Goal: Use online tool/utility: Utilize a website feature to perform a specific function

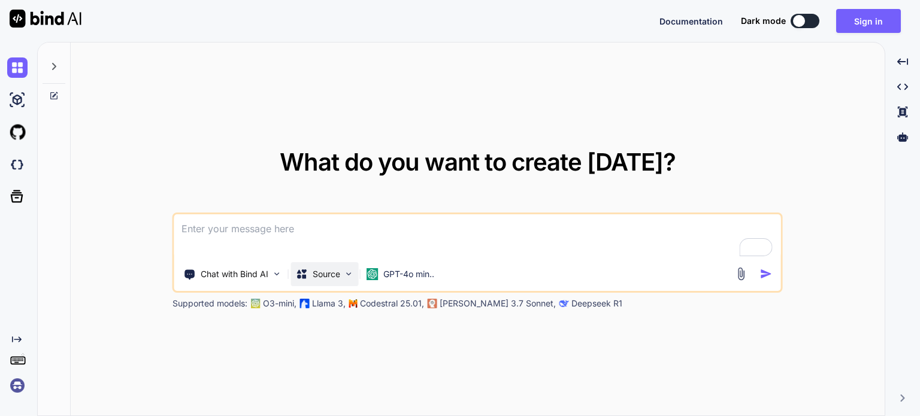
click at [349, 272] on img at bounding box center [349, 274] width 10 height 10
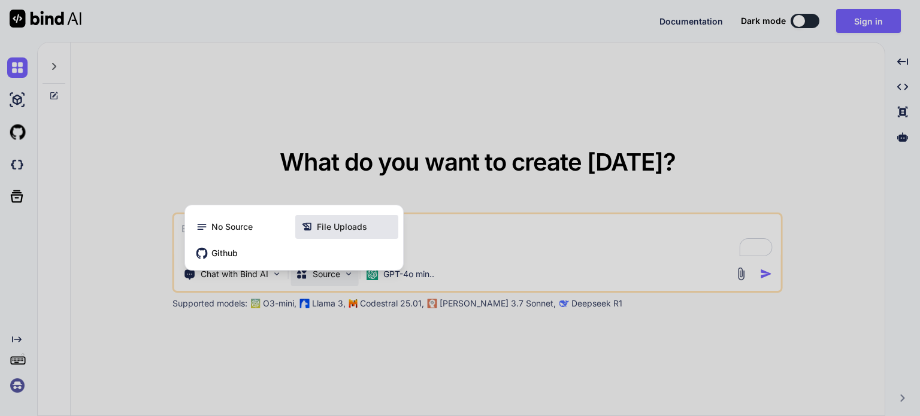
click at [333, 228] on span "File Uploads" at bounding box center [342, 227] width 50 height 12
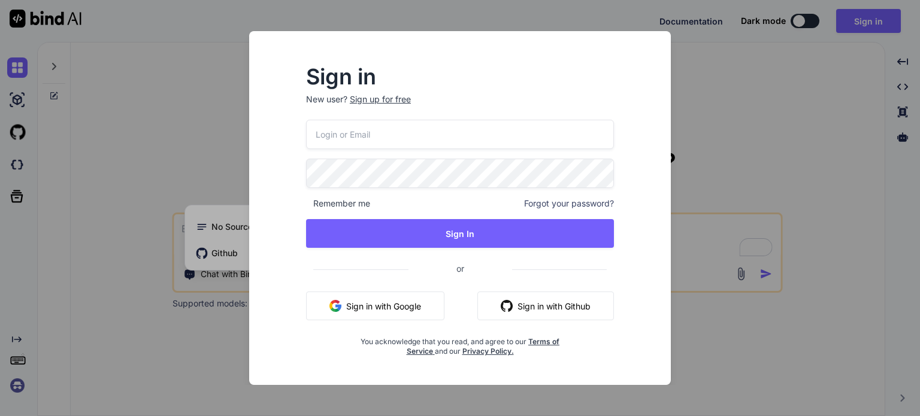
click at [732, 155] on div "Sign in New user? Sign up for free Remember me Forgot your password? Sign In or…" at bounding box center [460, 208] width 920 height 416
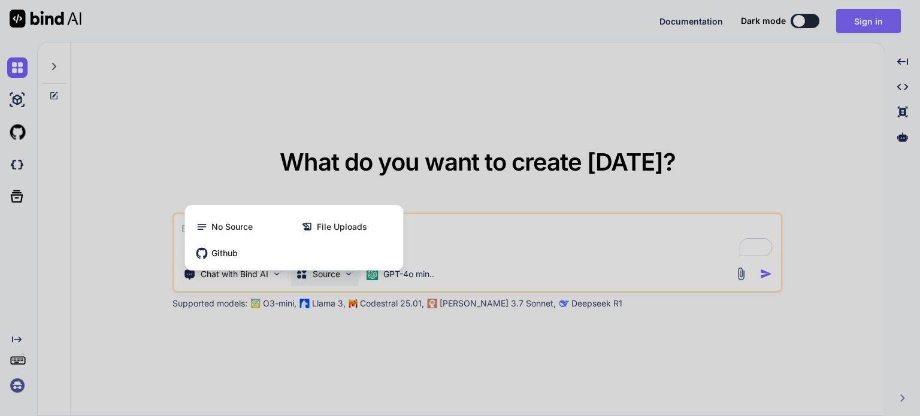
click at [867, 20] on div at bounding box center [460, 208] width 920 height 416
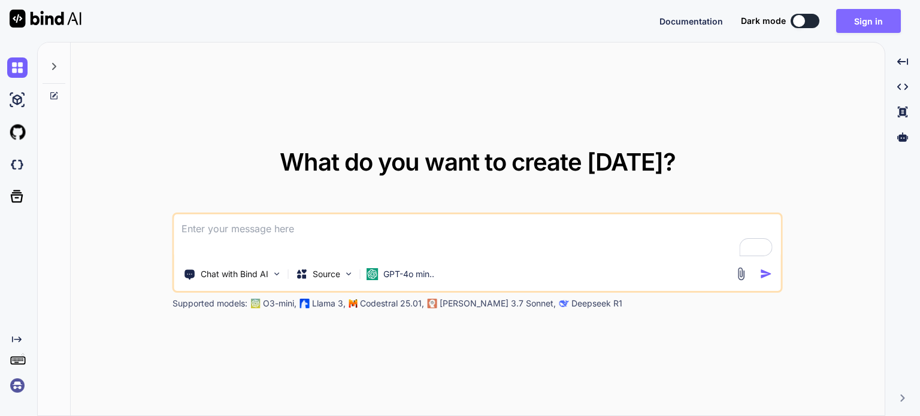
click at [867, 20] on button "Sign in" at bounding box center [868, 21] width 65 height 24
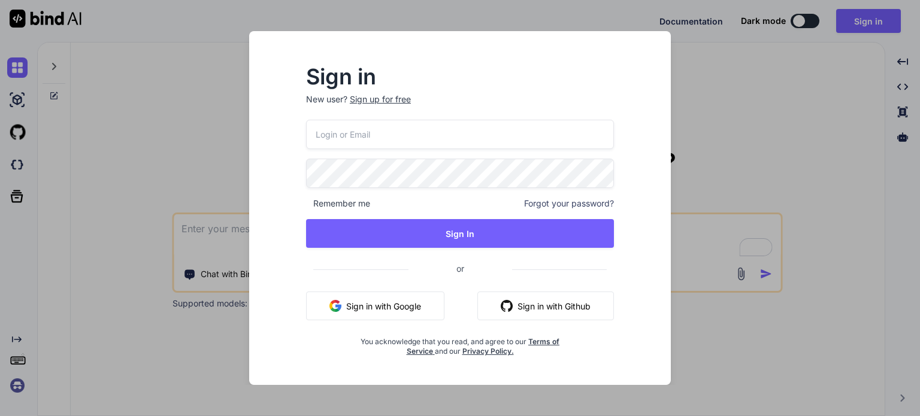
click at [370, 299] on button "Sign in with Google" at bounding box center [375, 306] width 138 height 29
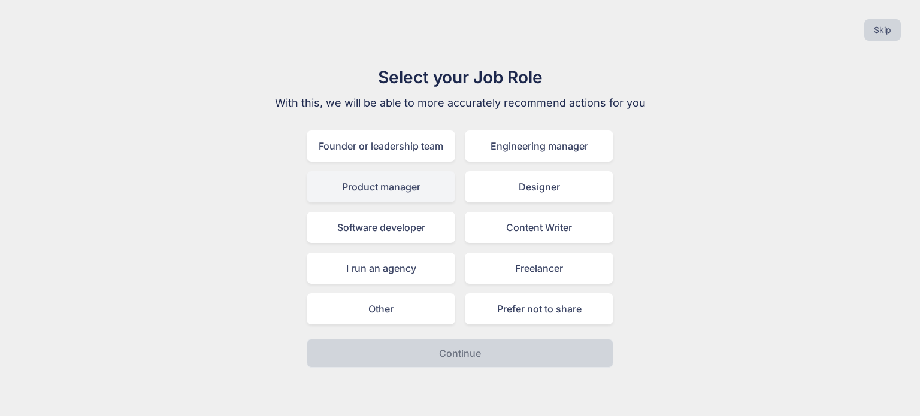
click at [410, 192] on div "Product manager" at bounding box center [381, 186] width 149 height 31
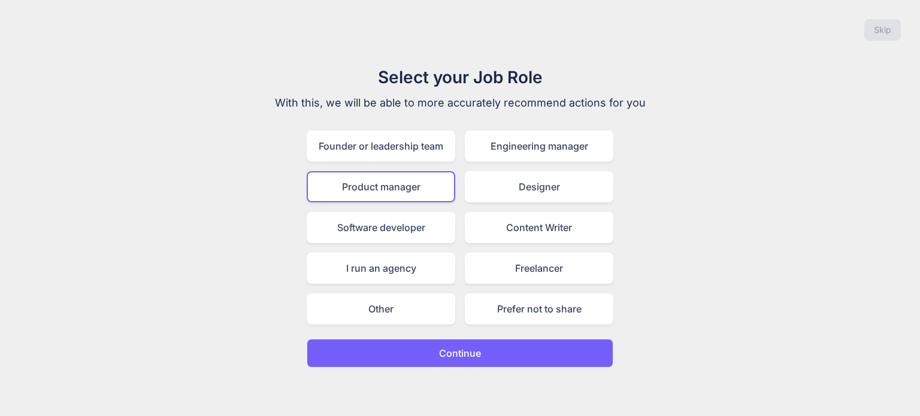
click at [488, 344] on button "Continue" at bounding box center [460, 353] width 307 height 29
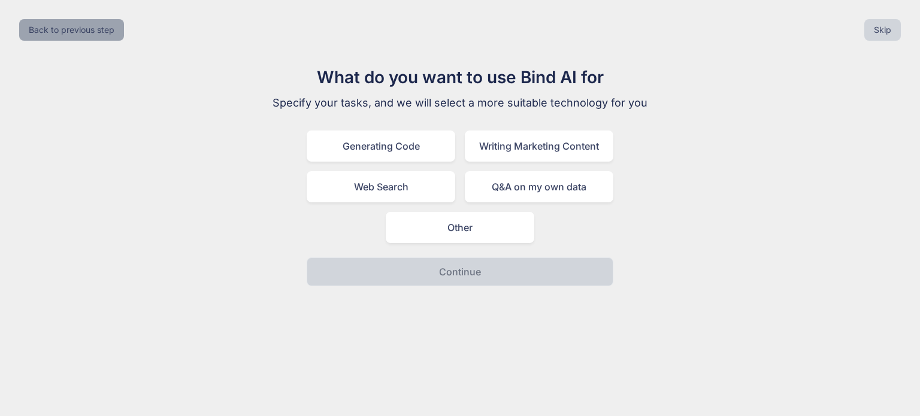
click at [86, 28] on button "Back to previous step" at bounding box center [71, 30] width 105 height 22
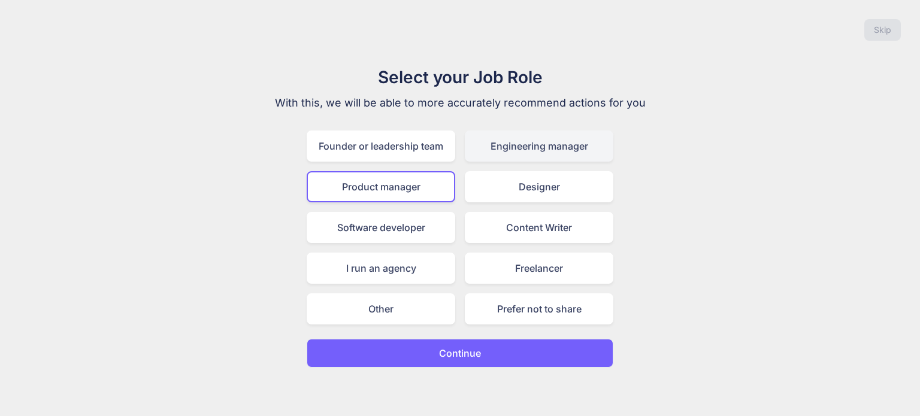
click at [525, 155] on div "Engineering manager" at bounding box center [539, 146] width 149 height 31
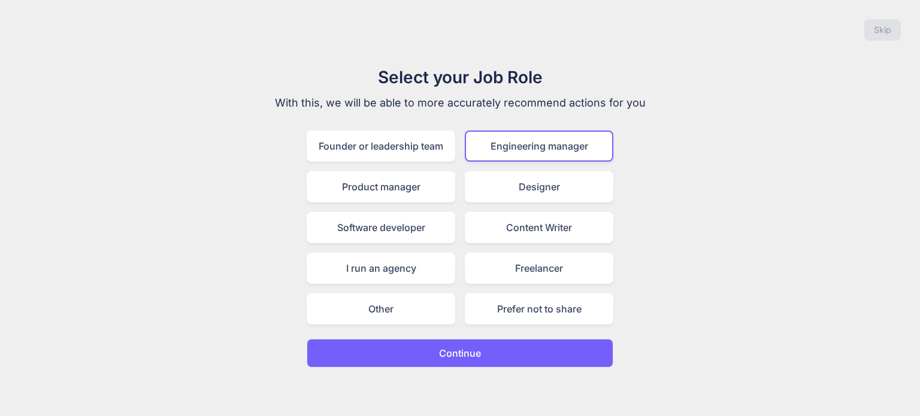
click at [494, 345] on button "Continue" at bounding box center [460, 353] width 307 height 29
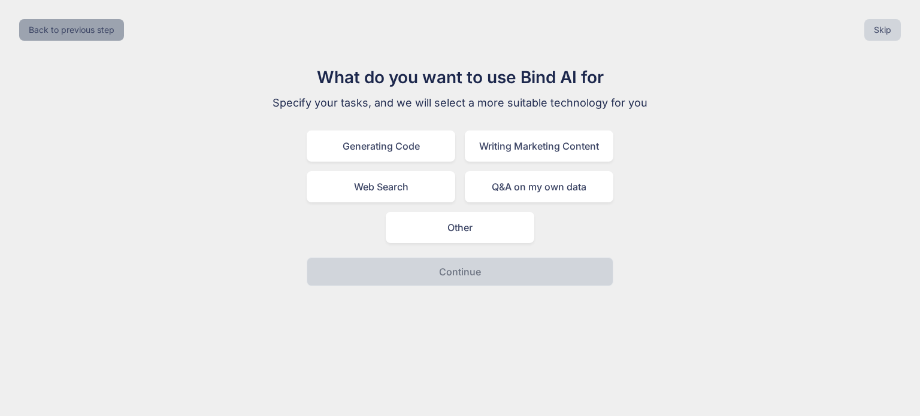
click at [100, 23] on button "Back to previous step" at bounding box center [71, 30] width 105 height 22
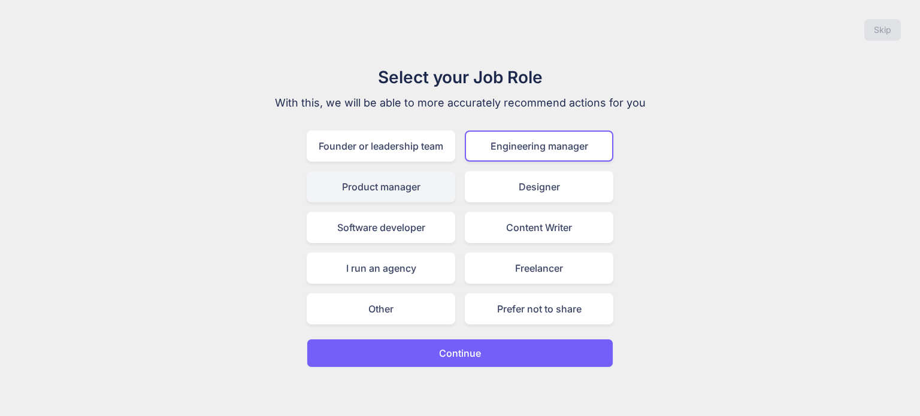
click at [419, 187] on div "Product manager" at bounding box center [381, 186] width 149 height 31
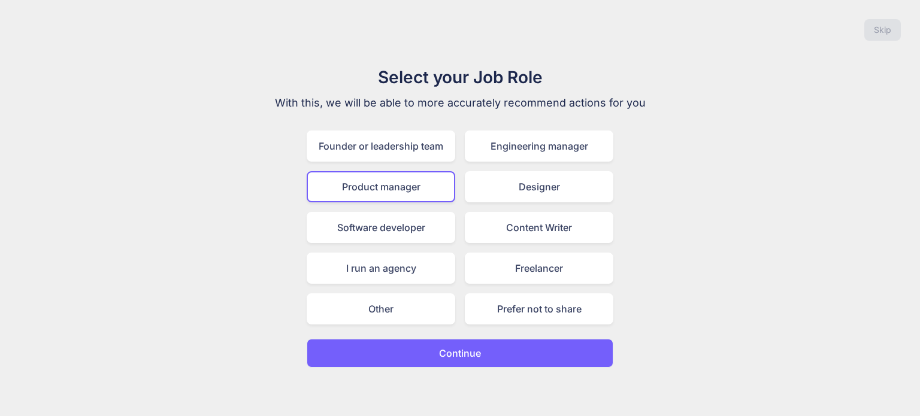
click at [466, 357] on p "Continue" at bounding box center [460, 353] width 42 height 14
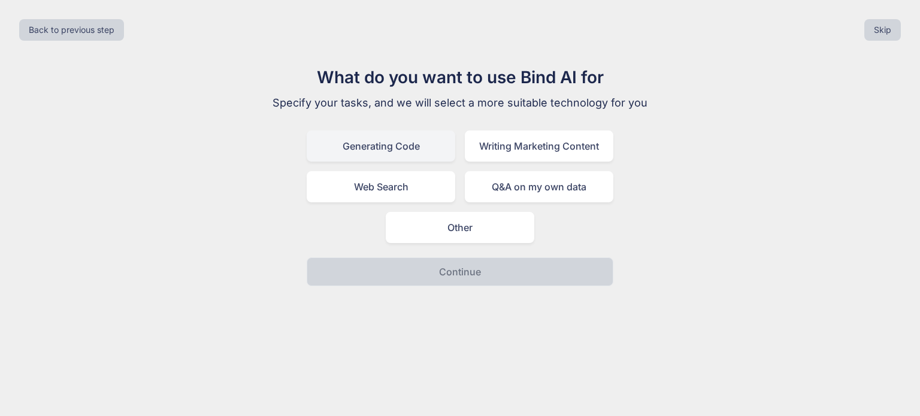
click at [397, 146] on div "Generating Code" at bounding box center [381, 146] width 149 height 31
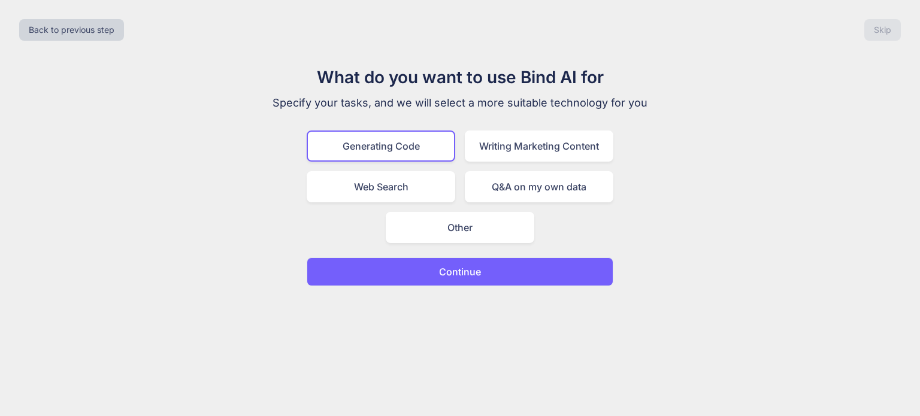
click at [479, 274] on p "Continue" at bounding box center [460, 272] width 42 height 14
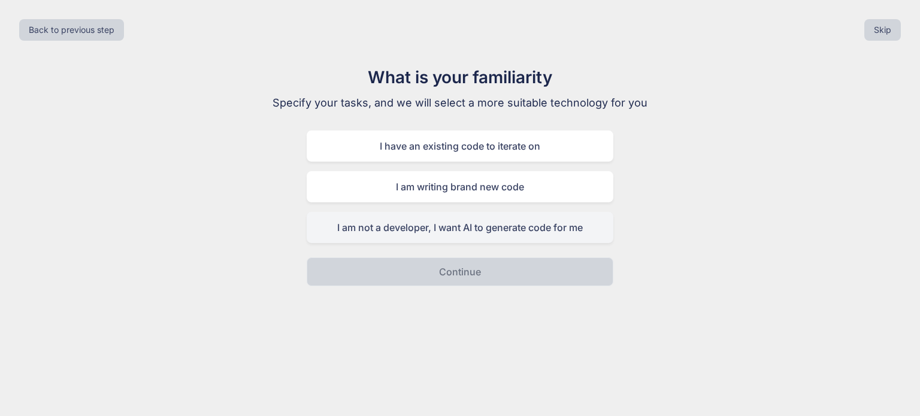
click at [525, 232] on div "I am not a developer, I want AI to generate code for me" at bounding box center [460, 227] width 307 height 31
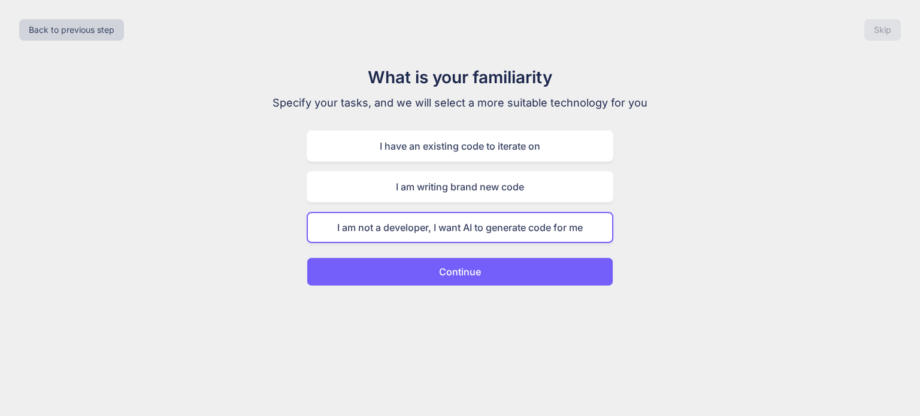
click at [485, 270] on button "Continue" at bounding box center [460, 272] width 307 height 29
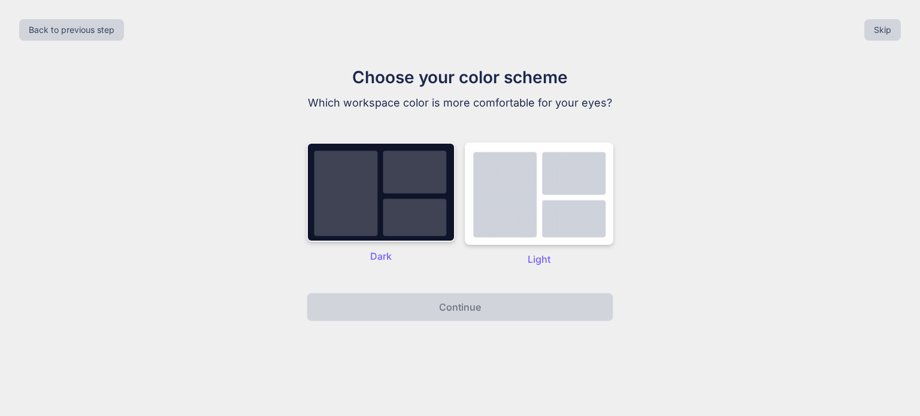
click at [388, 207] on img at bounding box center [381, 192] width 149 height 99
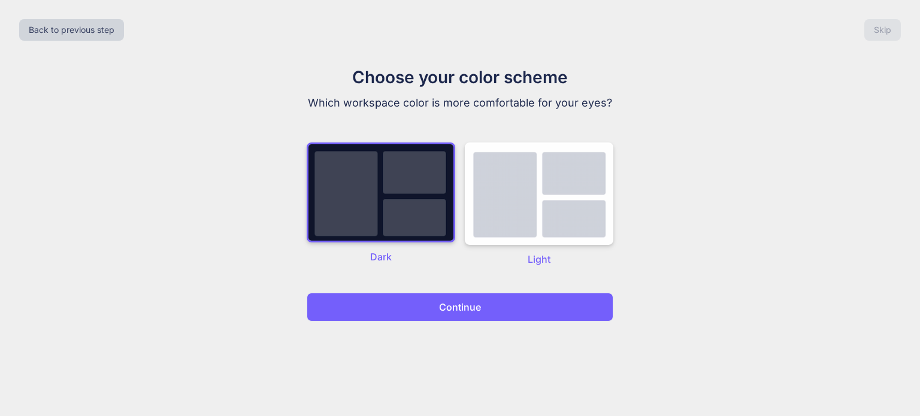
click at [449, 299] on button "Continue" at bounding box center [460, 307] width 307 height 29
click at [455, 304] on p "Continue" at bounding box center [460, 307] width 42 height 14
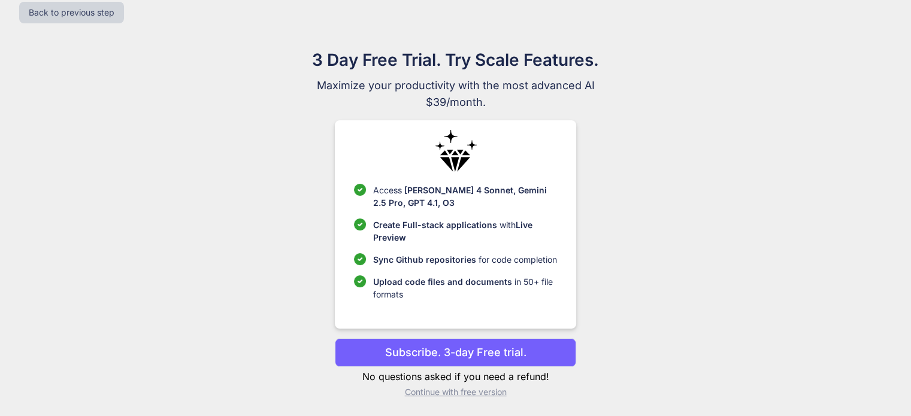
scroll to position [18, 0]
click at [452, 392] on p "Continue with free version" at bounding box center [455, 392] width 241 height 12
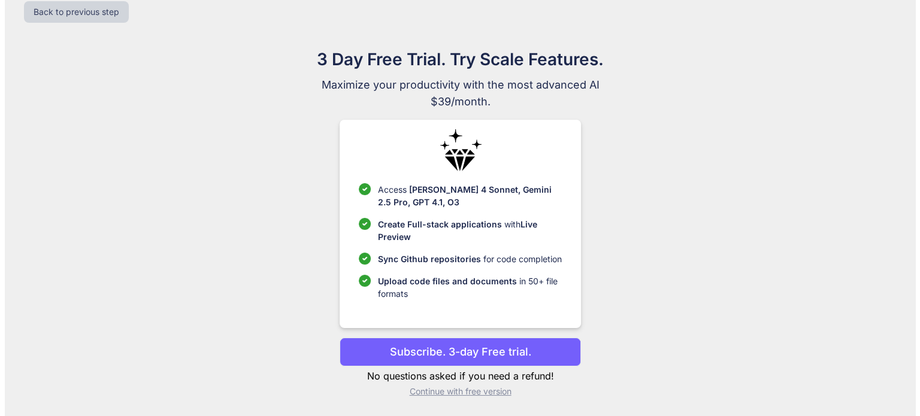
scroll to position [0, 0]
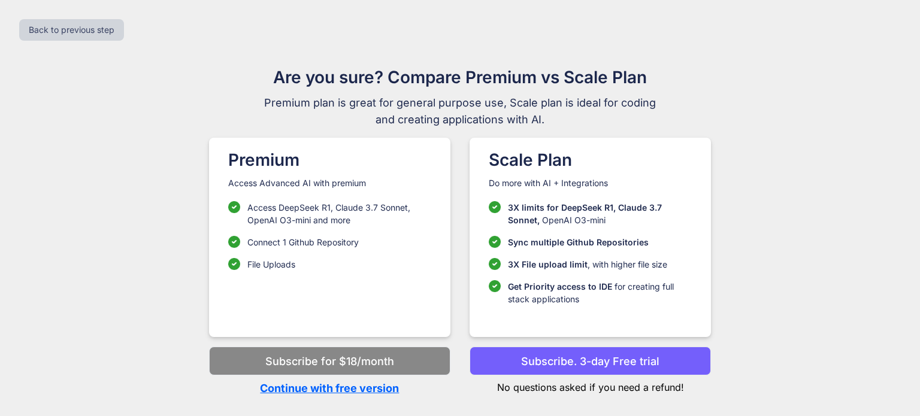
click at [306, 388] on p "Continue with free version" at bounding box center [329, 388] width 241 height 16
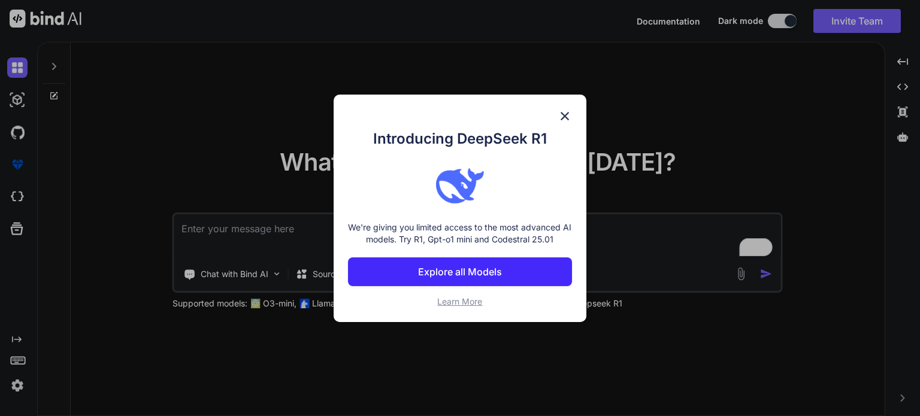
click at [565, 114] on img at bounding box center [565, 116] width 14 height 14
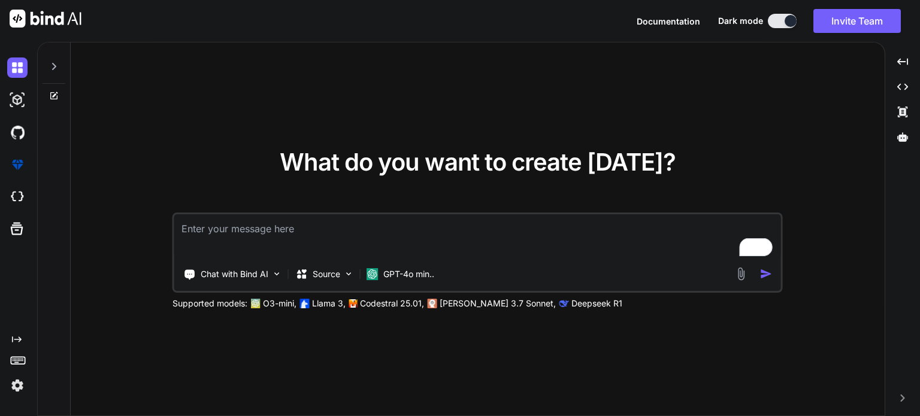
click at [335, 255] on textarea "To enrich screen reader interactions, please activate Accessibility in Grammarl…" at bounding box center [477, 237] width 607 height 44
paste textarea "[URL][DOMAIN_NAME]"
type textarea "[URL][DOMAIN_NAME]"
click at [332, 275] on p "Source" at bounding box center [327, 274] width 28 height 12
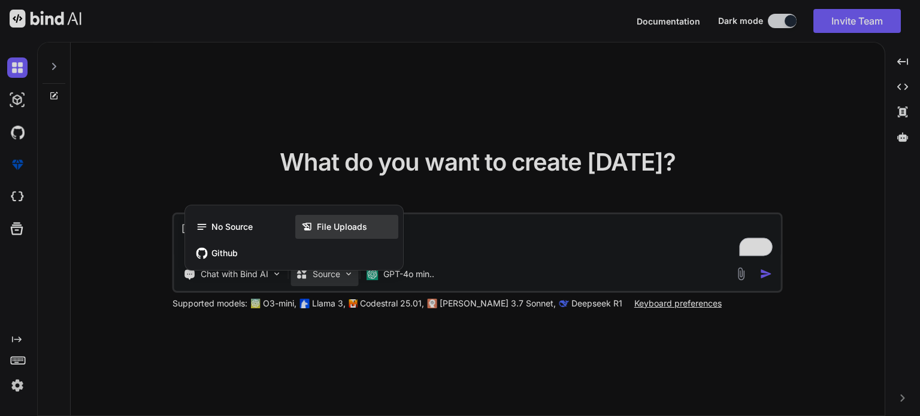
click at [341, 229] on span "File Uploads" at bounding box center [342, 227] width 50 height 12
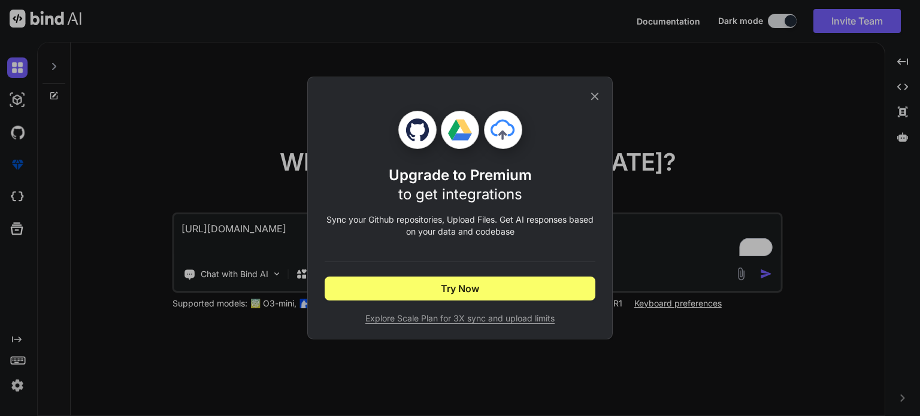
click at [599, 93] on icon at bounding box center [594, 96] width 13 height 13
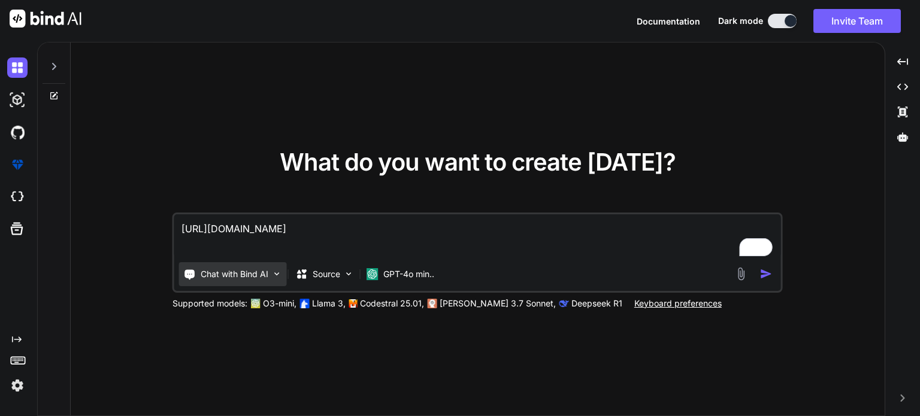
click at [276, 277] on img at bounding box center [277, 274] width 10 height 10
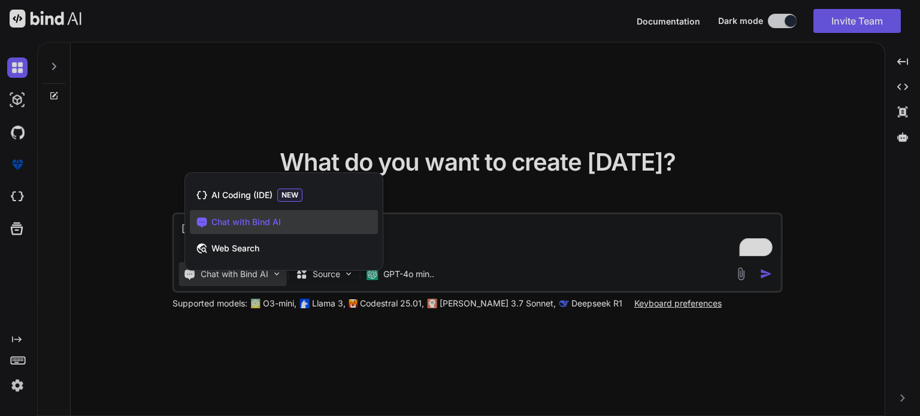
click at [482, 240] on div at bounding box center [460, 208] width 920 height 416
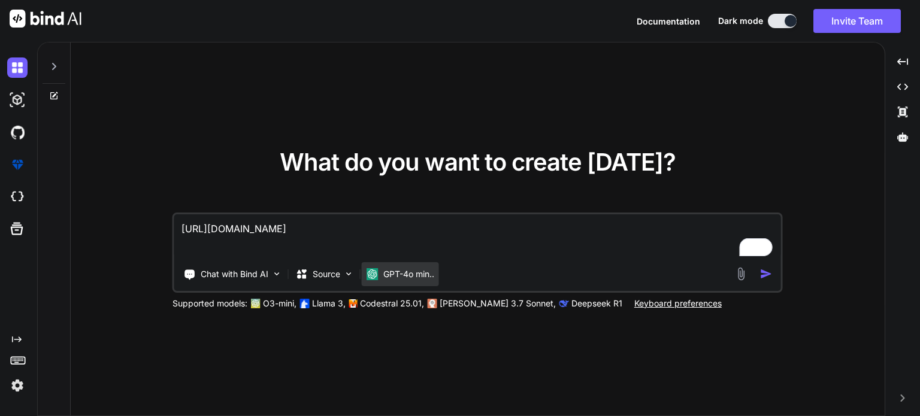
click at [429, 277] on p "GPT-4o min.." at bounding box center [408, 274] width 51 height 12
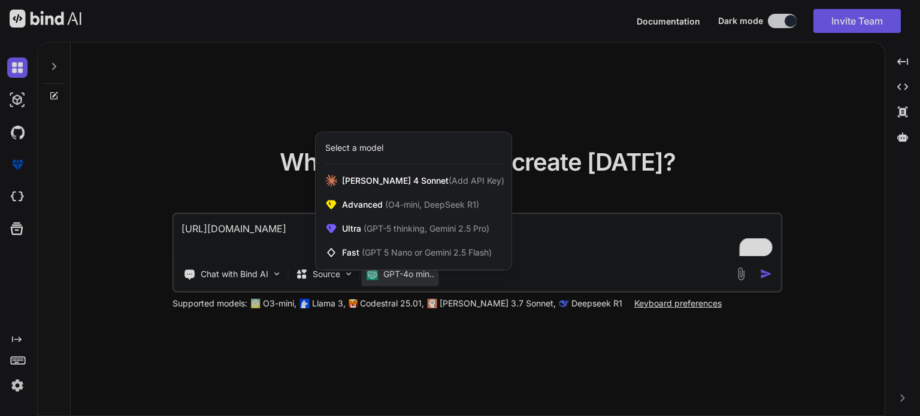
click at [602, 255] on div at bounding box center [460, 208] width 920 height 416
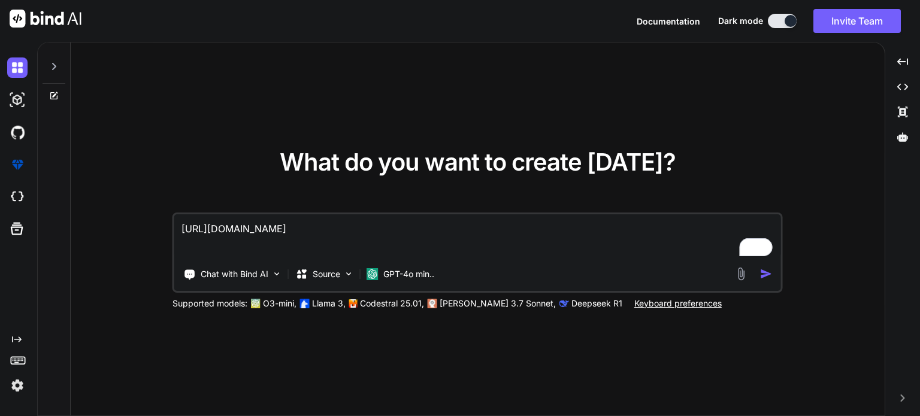
click at [743, 277] on img at bounding box center [742, 274] width 14 height 14
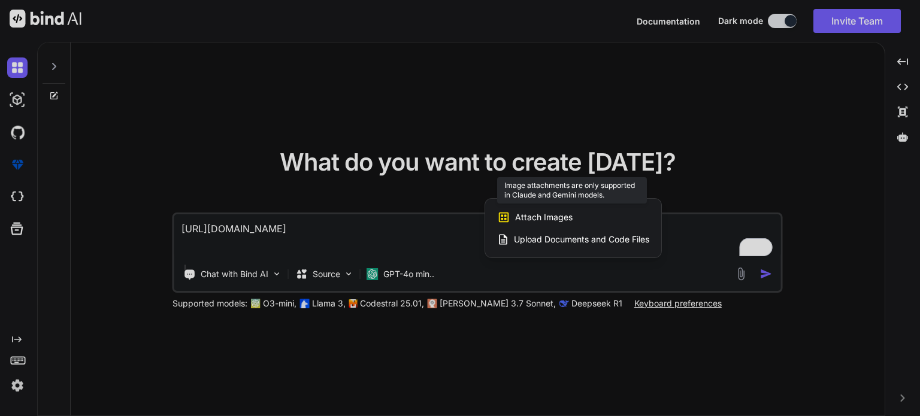
click at [577, 216] on div "Attach Images Image attachments are only supported in Claude and Gemini models." at bounding box center [573, 217] width 152 height 23
click at [533, 216] on span "Attach Images" at bounding box center [544, 218] width 58 height 12
click at [528, 241] on span "Upload Documents and Code Files" at bounding box center [581, 240] width 135 height 12
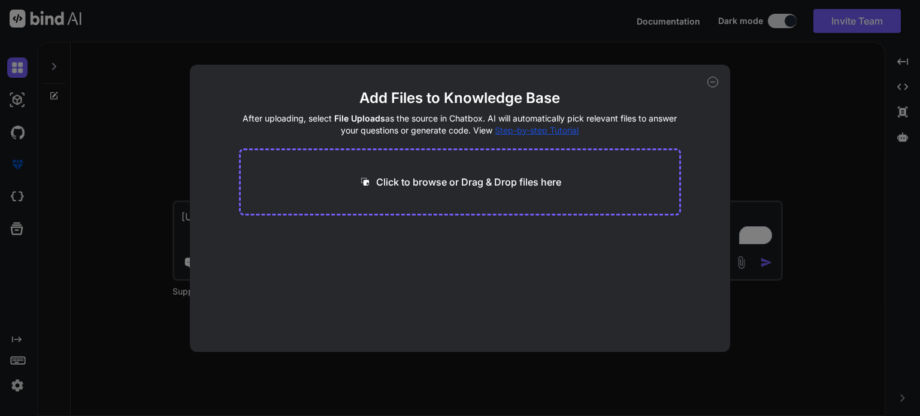
click at [527, 186] on p "Click to browse or Drag & Drop files here" at bounding box center [468, 182] width 185 height 14
type input "C:\fakepath\07 - Breeze potfolio.pdf"
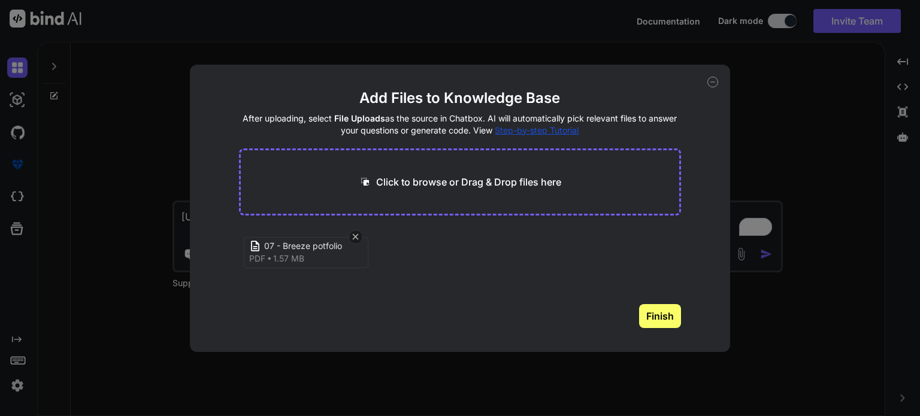
click at [661, 318] on button "Finish" at bounding box center [660, 316] width 42 height 24
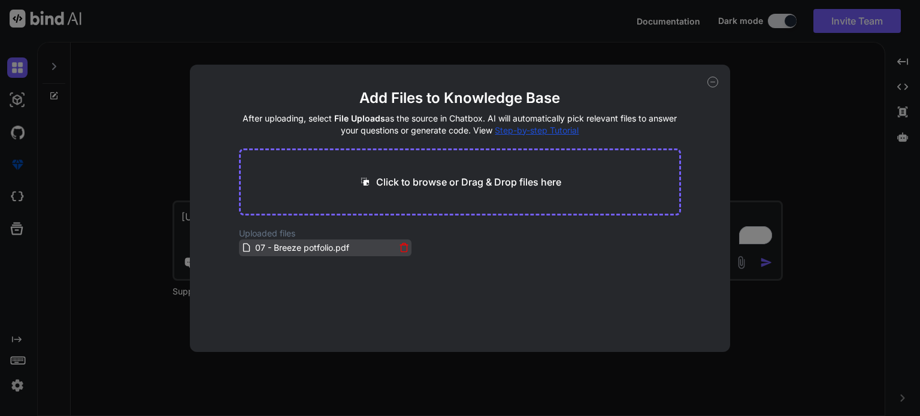
click at [298, 241] on span "07 - Breeze potfolio.pdf" at bounding box center [302, 248] width 96 height 14
click at [782, 102] on div "Add Files to Knowledge Base After uploading, select File Uploads as the source …" at bounding box center [460, 208] width 920 height 416
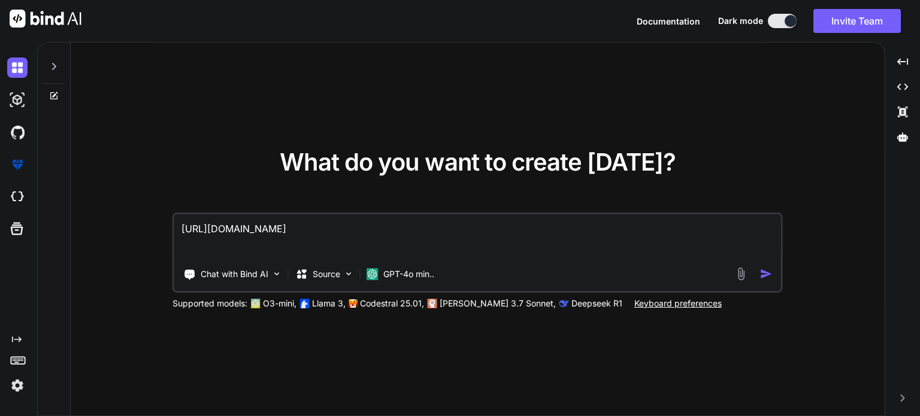
click at [743, 271] on img at bounding box center [742, 274] width 14 height 14
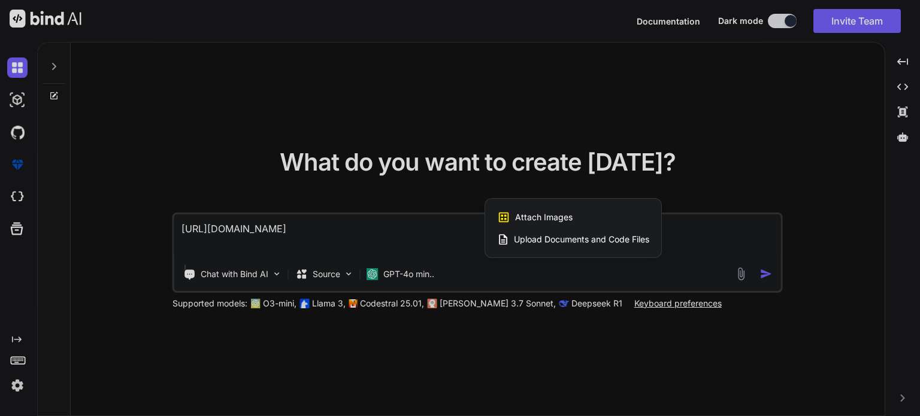
click at [569, 241] on span "Upload Documents and Code Files" at bounding box center [581, 240] width 135 height 12
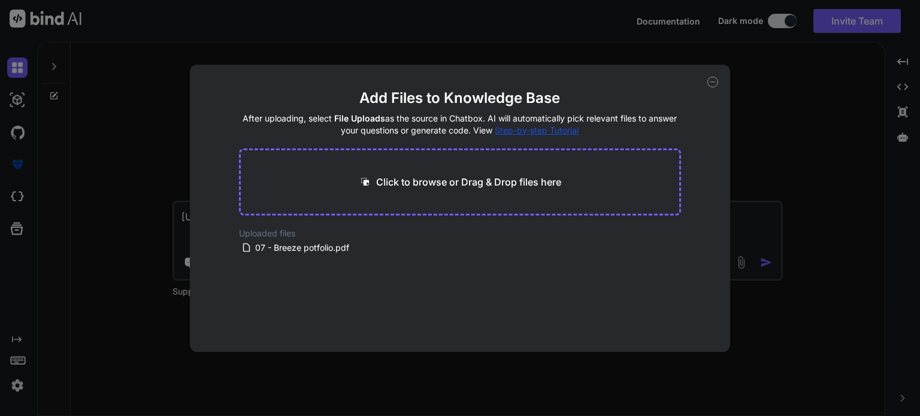
drag, startPoint x: 270, startPoint y: 249, endPoint x: 338, endPoint y: 182, distance: 96.2
click at [338, 182] on main "Add Files to Knowledge Base After uploading, select File Uploads as the source …" at bounding box center [460, 221] width 443 height 264
click at [285, 249] on span "07 - Breeze potfolio.pdf" at bounding box center [302, 248] width 96 height 14
click at [255, 246] on span "07 - Breeze potfolio.pdf" at bounding box center [302, 248] width 96 height 14
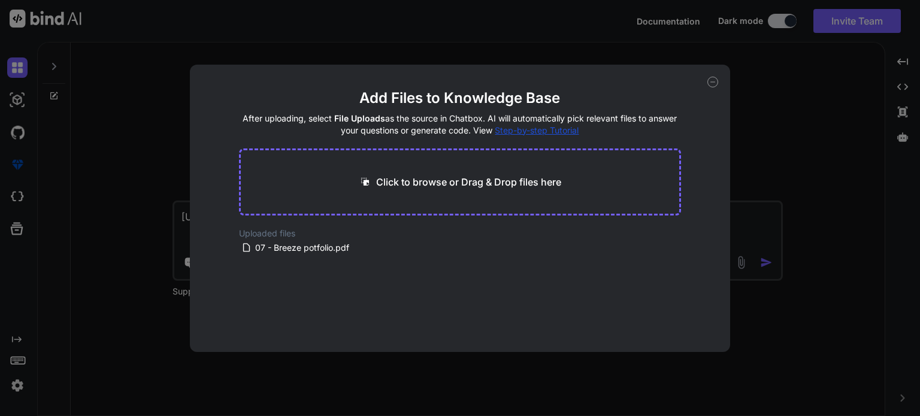
click at [772, 86] on div "Add Files to Knowledge Base After uploading, select File Uploads as the source …" at bounding box center [460, 208] width 920 height 416
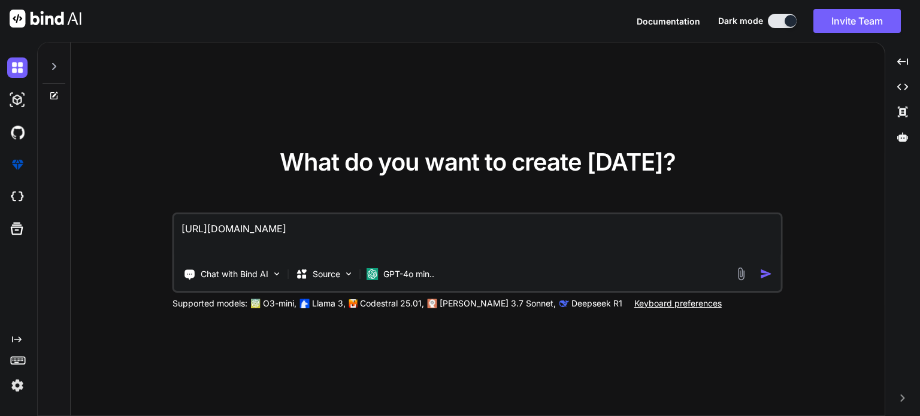
click at [335, 228] on textarea "[URL][DOMAIN_NAME]" at bounding box center [477, 237] width 607 height 44
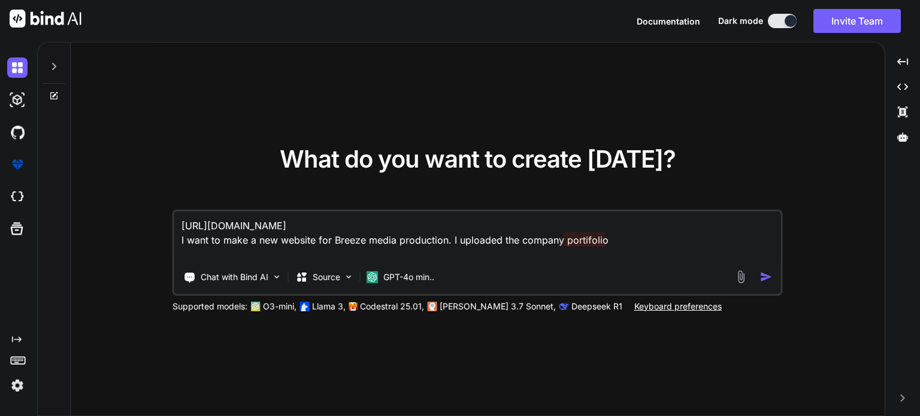
click at [582, 240] on textarea "[URL][DOMAIN_NAME] I want to make a new website for Breeze media production. I …" at bounding box center [477, 237] width 607 height 50
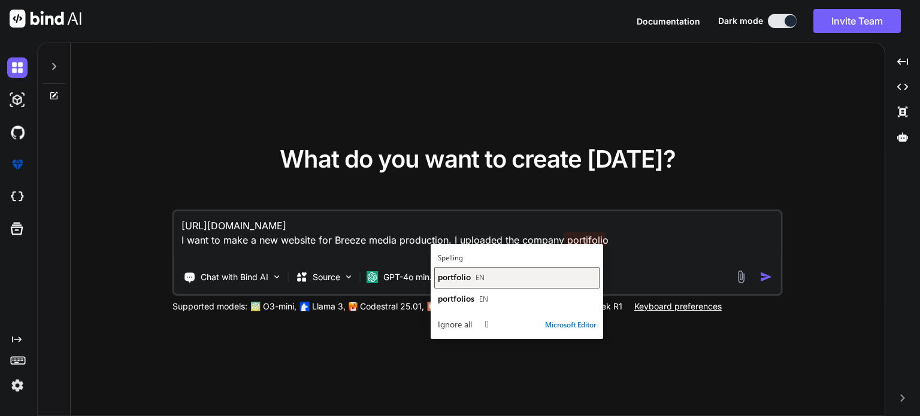
click at [548, 277] on div "portfolio EN" at bounding box center [517, 276] width 158 height 11
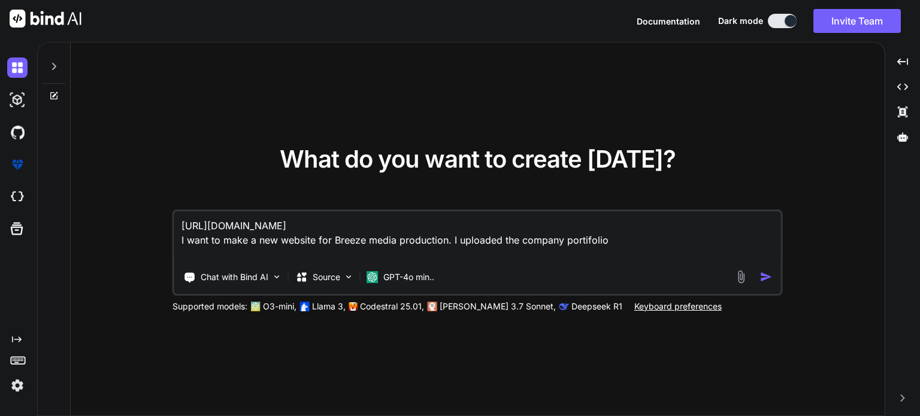
click at [630, 244] on textarea "[URL][DOMAIN_NAME] I want to make a new website for Breeze media production. I …" at bounding box center [477, 237] width 607 height 50
click at [466, 262] on div "[URL][DOMAIN_NAME] I want to make a new website for Breeze media production. I …" at bounding box center [478, 253] width 611 height 86
click at [688, 249] on textarea "[URL][DOMAIN_NAME] I want to make a new website for Breeze media production. I …" at bounding box center [477, 237] width 607 height 50
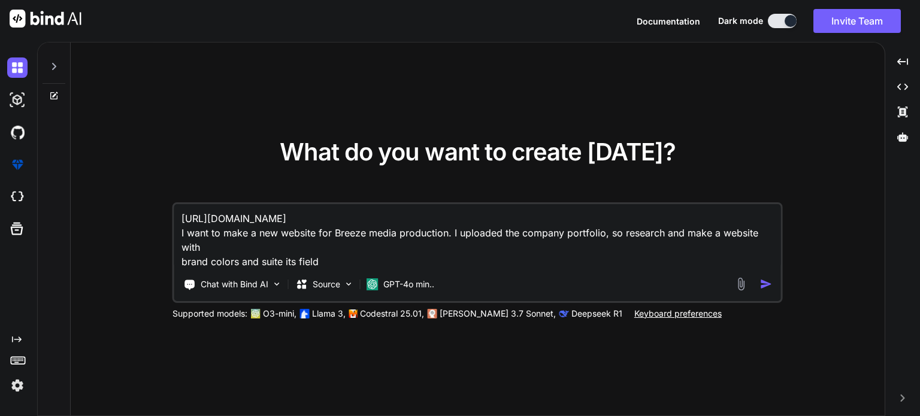
click at [283, 246] on textarea "[URL][DOMAIN_NAME] I want to make a new website for Breeze media production. I …" at bounding box center [477, 236] width 607 height 65
click at [345, 262] on textarea "[URL][DOMAIN_NAME] I want to make a new website for Breeze media production. I …" at bounding box center [477, 236] width 607 height 65
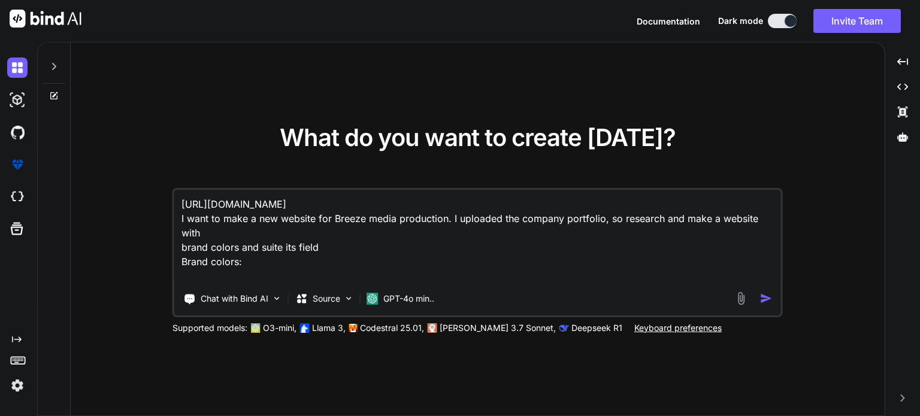
paste textarea "#0070bc #013463 #0b5385 #b5dbea"
type textarea "[URL][DOMAIN_NAME] I want to make a new website for Breeze media production. I …"
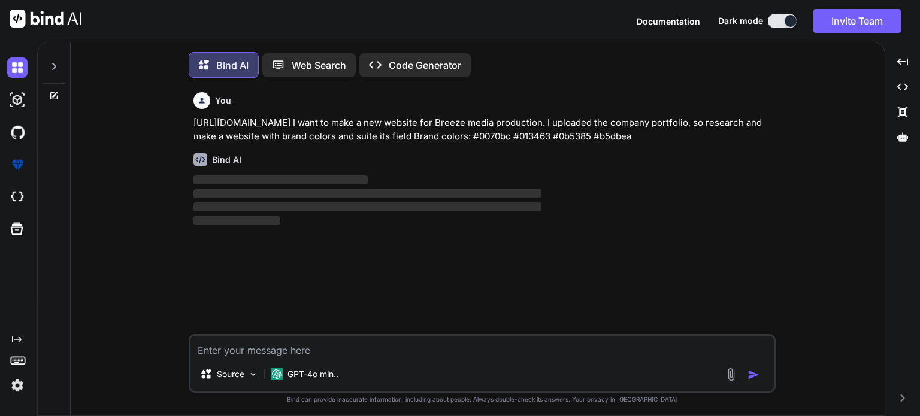
scroll to position [5, 0]
